Goal: Navigation & Orientation: Find specific page/section

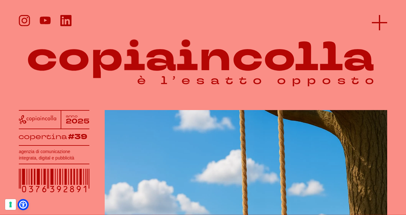
scroll to position [0, 0]
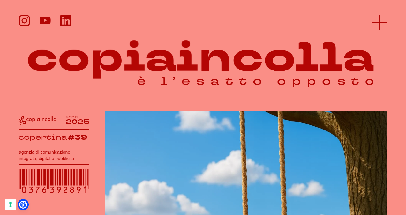
click at [382, 21] on icon at bounding box center [379, 22] width 15 height 15
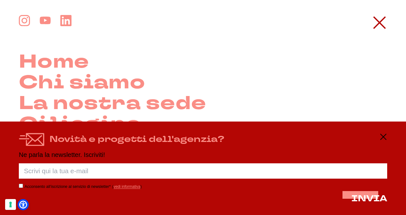
scroll to position [82, 0]
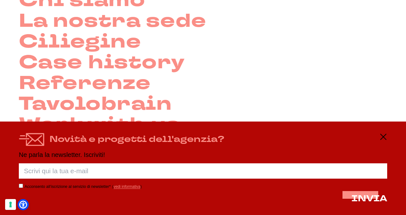
click at [382, 132] on div "Novità e progetti dell'agenzia? Ne parla la newsletter. Iscriviti! Porca palett…" at bounding box center [203, 169] width 406 height 94
click at [383, 134] on icon at bounding box center [384, 137] width 8 height 8
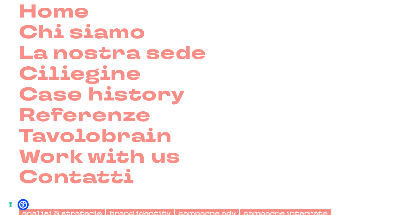
scroll to position [39, 0]
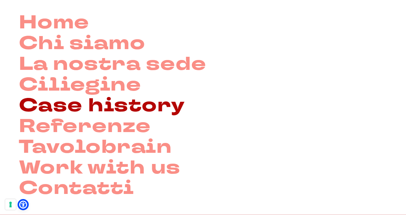
click at [129, 105] on link "Case history" at bounding box center [102, 106] width 166 height 21
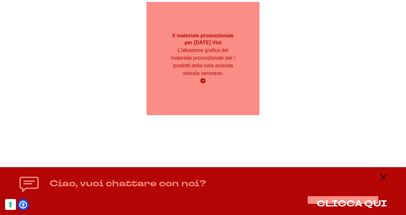
scroll to position [2638, 0]
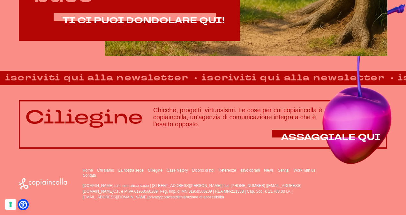
scroll to position [373, 0]
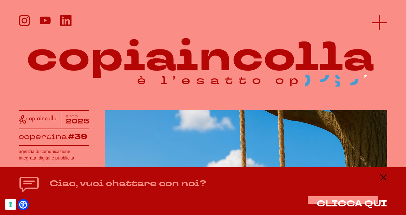
click at [385, 20] on icon at bounding box center [379, 22] width 15 height 15
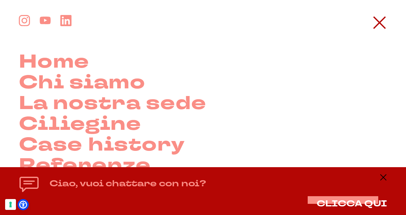
scroll to position [0, 0]
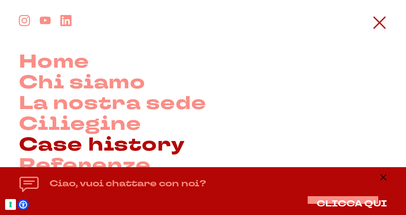
click at [105, 150] on link "Case history" at bounding box center [102, 145] width 166 height 21
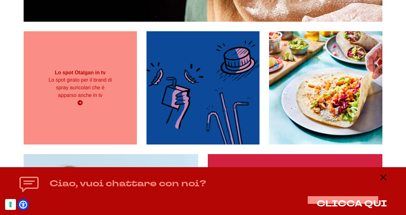
scroll to position [736, 0]
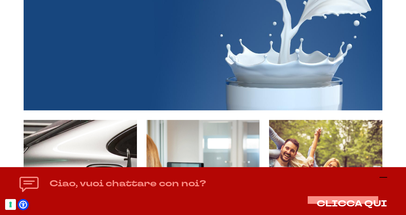
click at [384, 176] on icon at bounding box center [384, 178] width 8 height 8
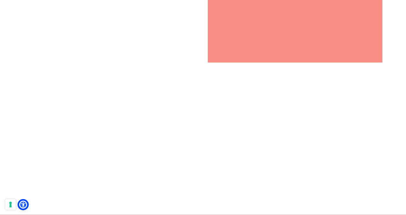
scroll to position [7243, 0]
